Goal: Information Seeking & Learning: Learn about a topic

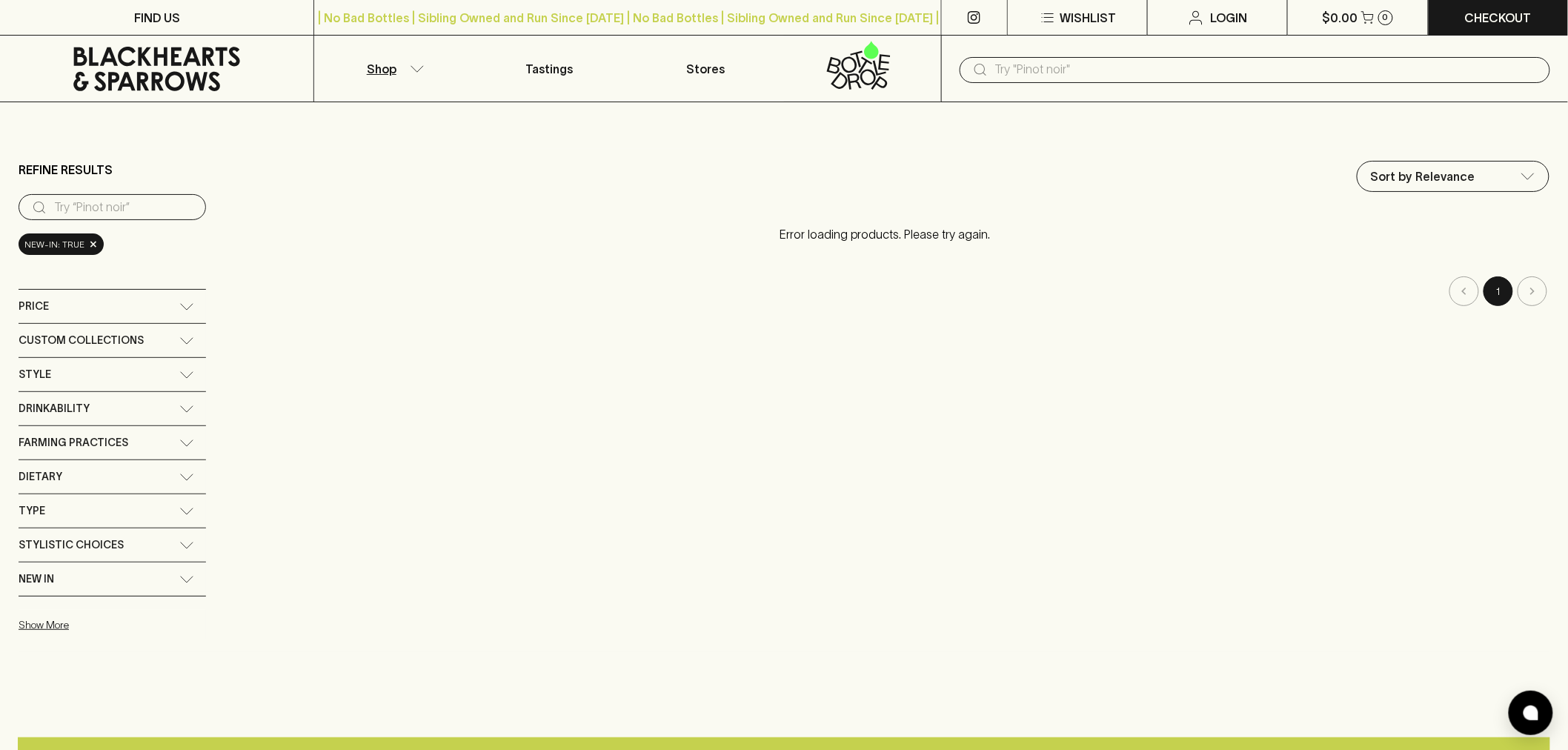
click at [1030, 71] on input "text" at bounding box center [1267, 69] width 543 height 23
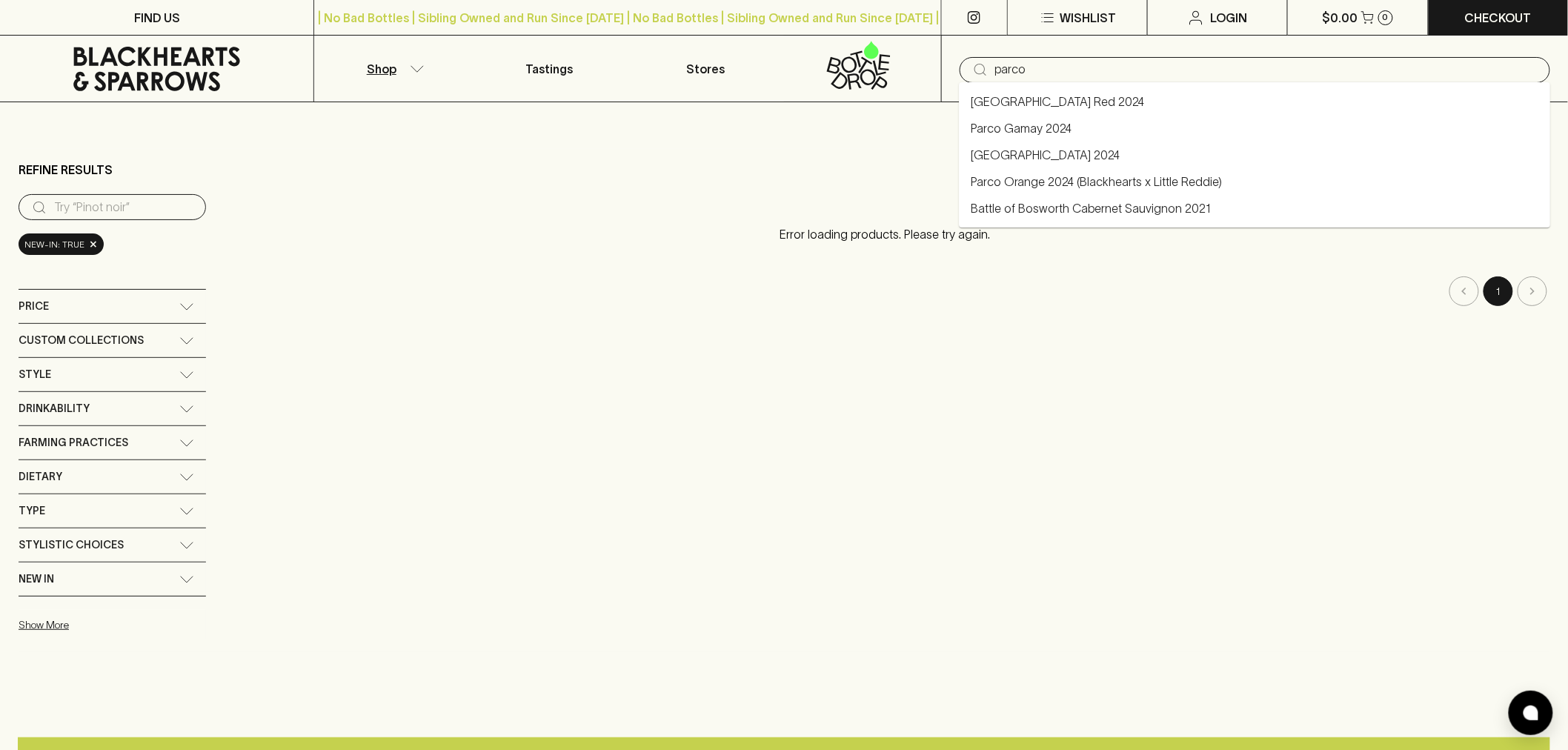
click at [1075, 178] on link "Parco Orange 2024 (Blackhearts x Little Reddie)" at bounding box center [1097, 181] width 251 height 18
type input "Parco Orange 2024 (Blackhearts x Little Reddie)"
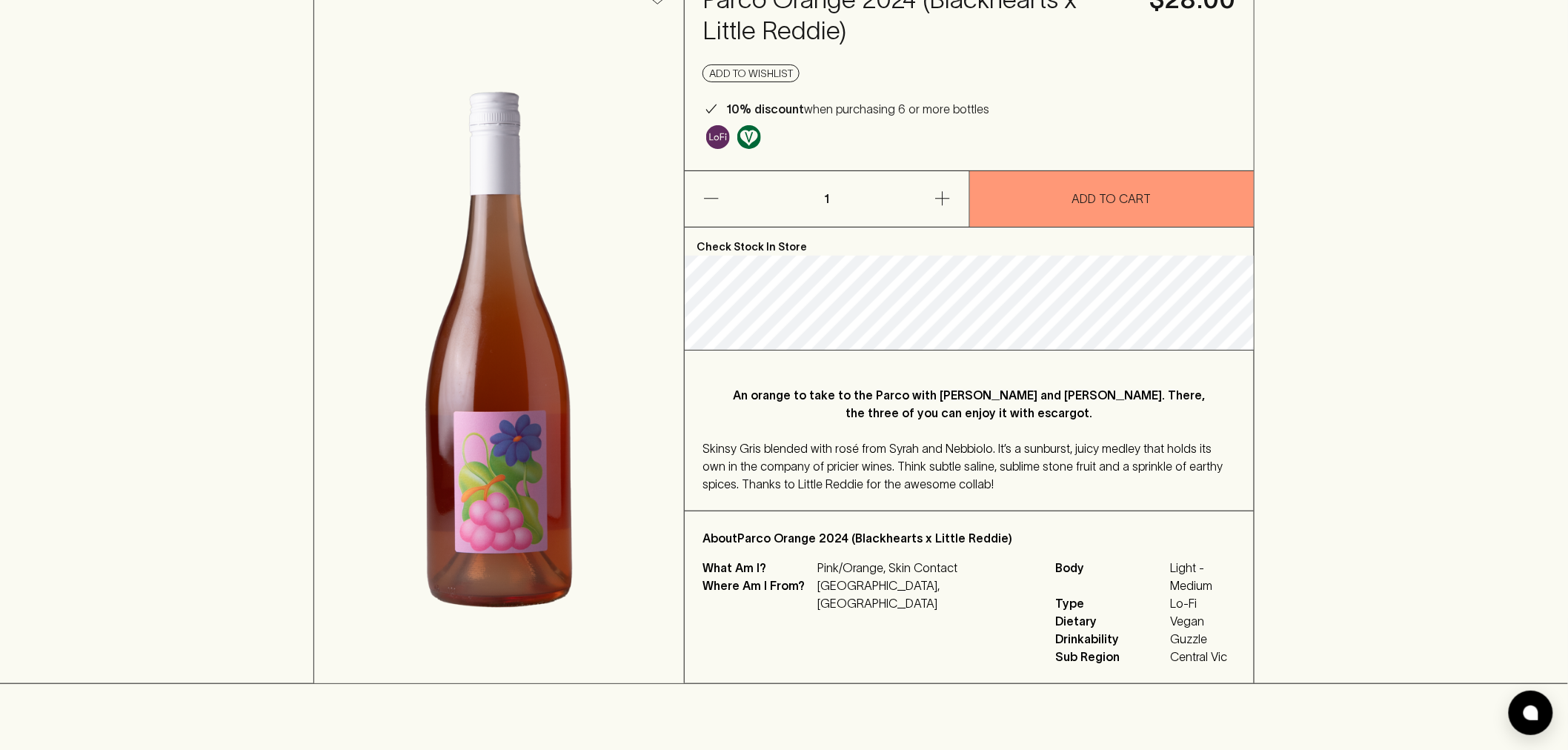
scroll to position [164, 0]
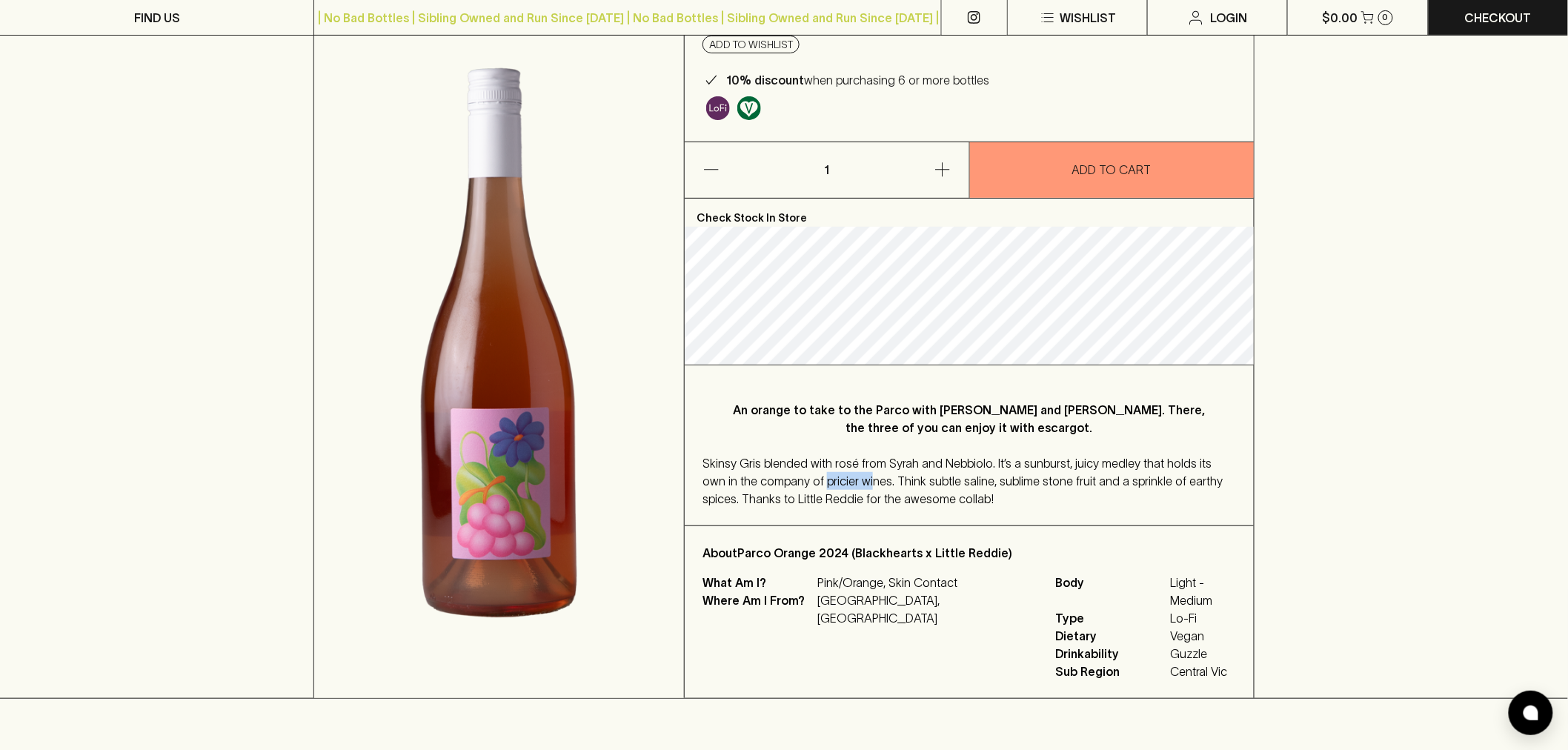
drag, startPoint x: 785, startPoint y: 480, endPoint x: 834, endPoint y: 475, distance: 49.3
click at [834, 475] on span "Skinsy Gris blended with rosé from Syrah and Nebbiolo. It’s a sunburst, juicy m…" at bounding box center [963, 481] width 520 height 49
click at [967, 478] on span "Skinsy Gris blended with rosé from Syrah and Nebbiolo. It’s a sunburst, juicy m…" at bounding box center [963, 481] width 520 height 49
drag, startPoint x: 900, startPoint y: 478, endPoint x: 1021, endPoint y: 482, distance: 121.1
click at [1021, 482] on span "Skinsy Gris blended with rosé from Syrah and Nebbiolo. It’s a sunburst, juicy m…" at bounding box center [963, 481] width 520 height 49
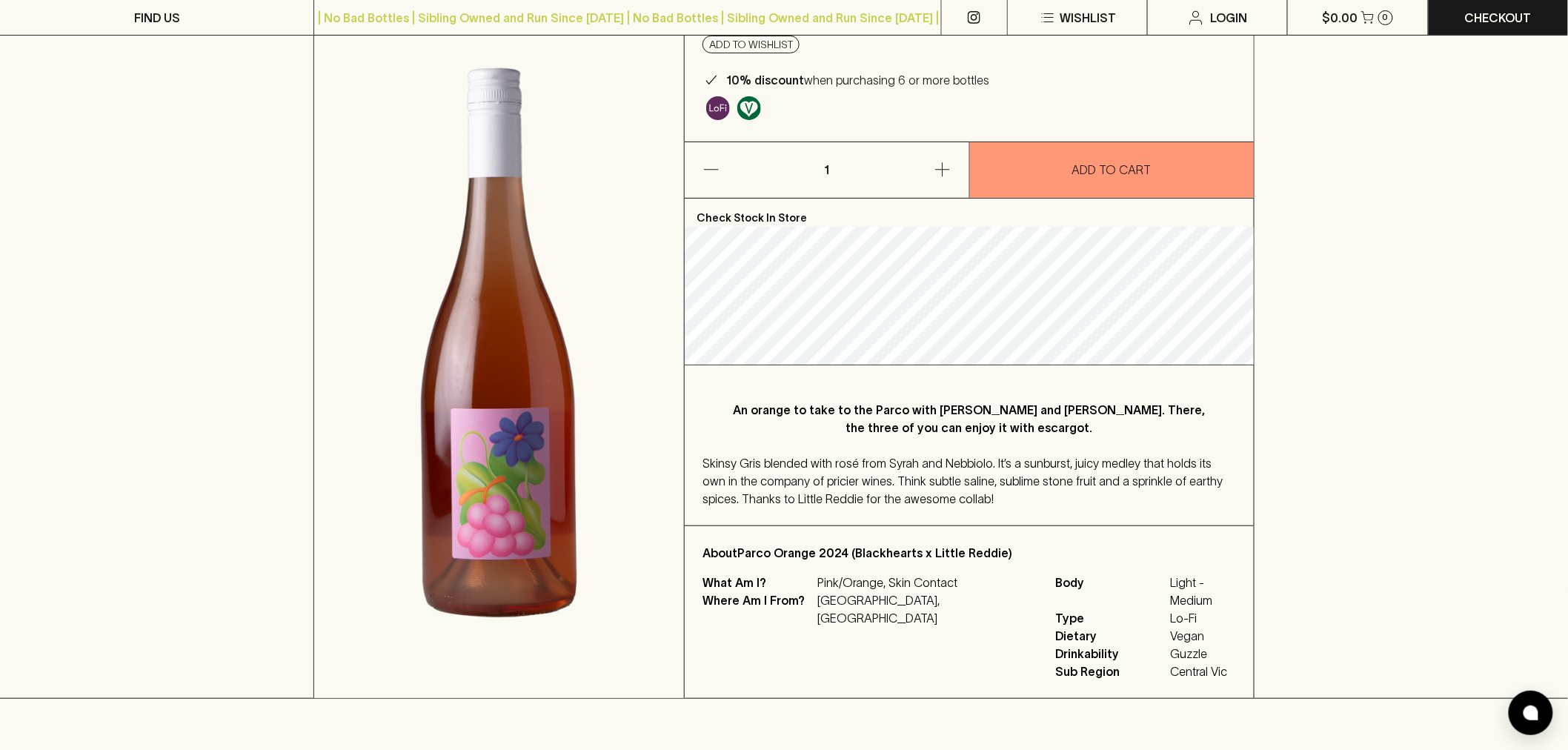
click at [1092, 489] on div "Skinsy Gris blended with rosé from Syrah and Nebbiolo. It’s a sunburst, juicy m…" at bounding box center [969, 481] width 534 height 54
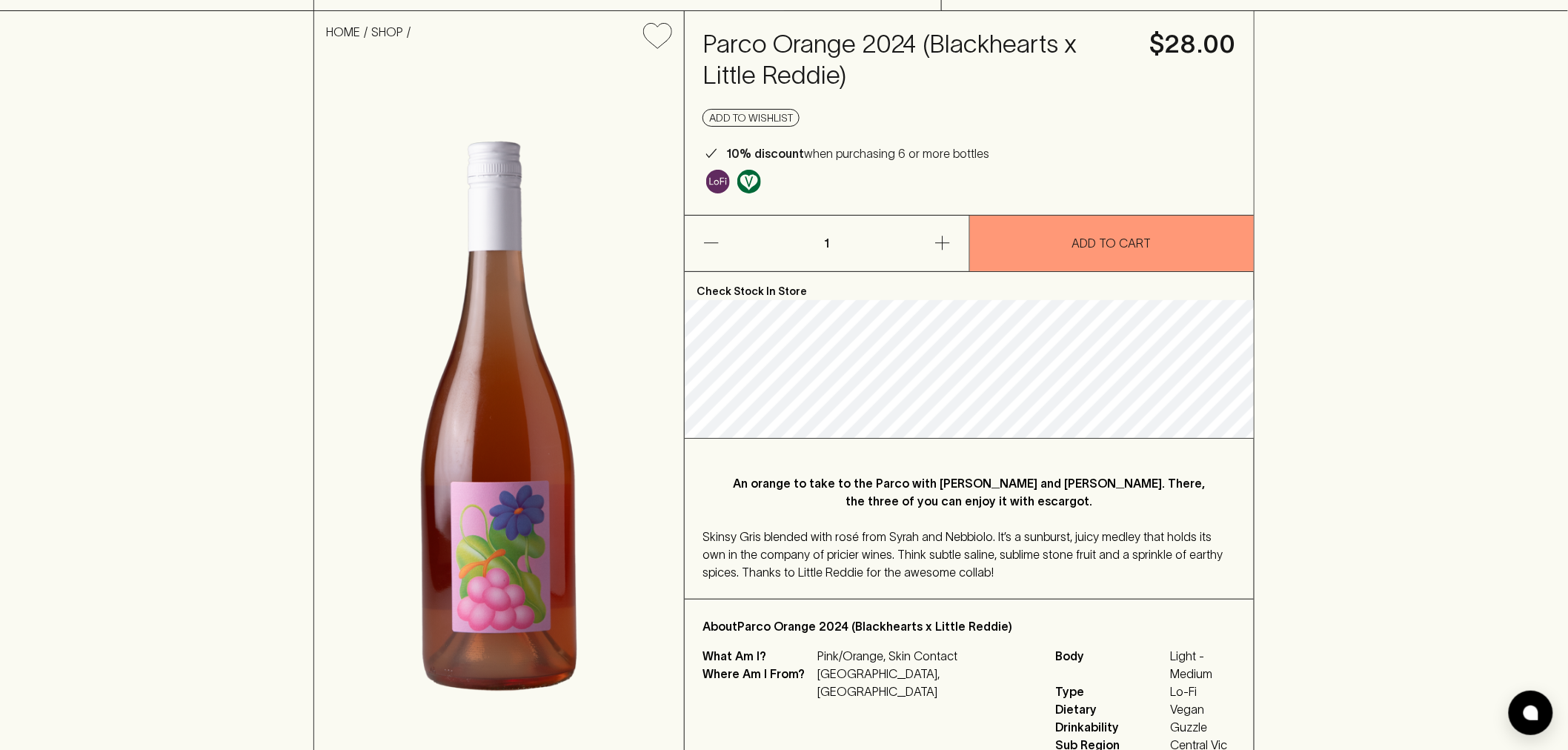
scroll to position [83, 0]
